Goal: Navigation & Orientation: Find specific page/section

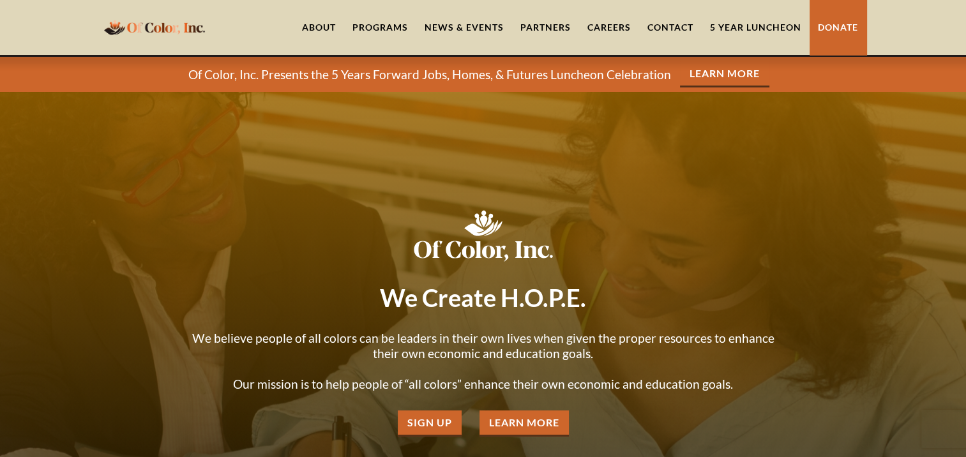
click at [483, 31] on link "News & Events" at bounding box center [464, 27] width 96 height 55
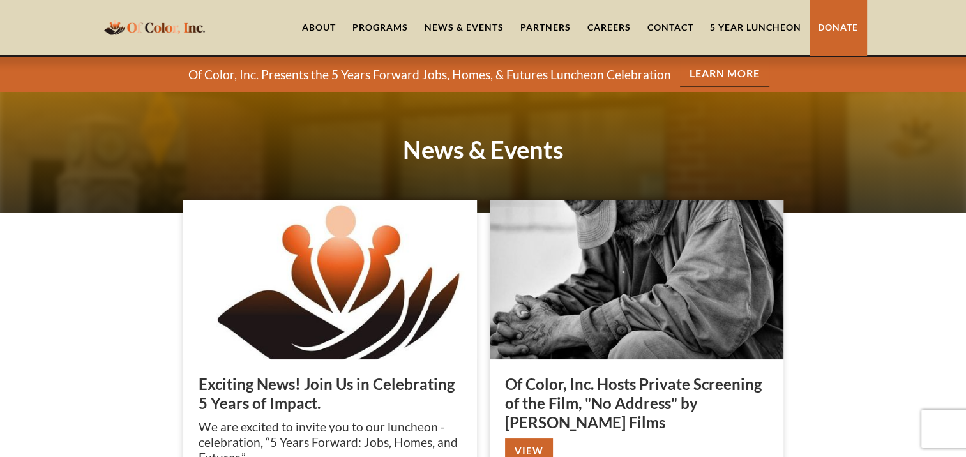
click at [322, 26] on link "About" at bounding box center [319, 27] width 50 height 55
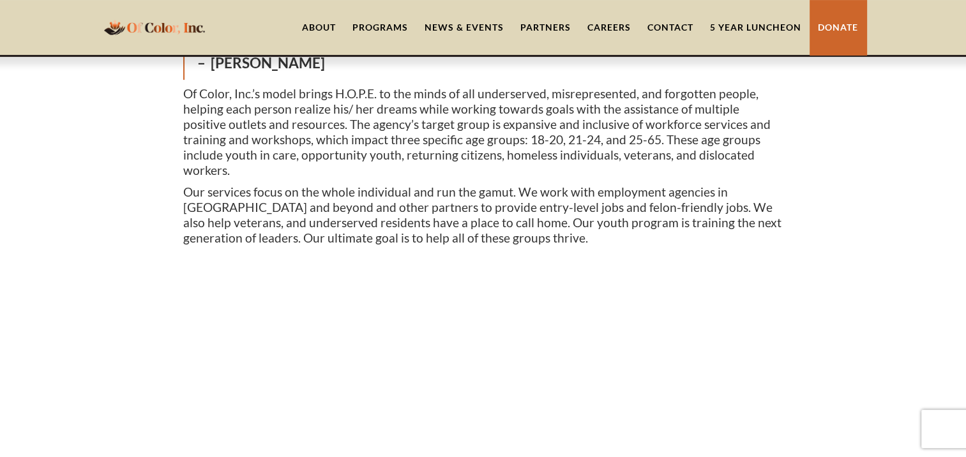
scroll to position [575, 0]
